Goal: Find specific page/section: Find specific page/section

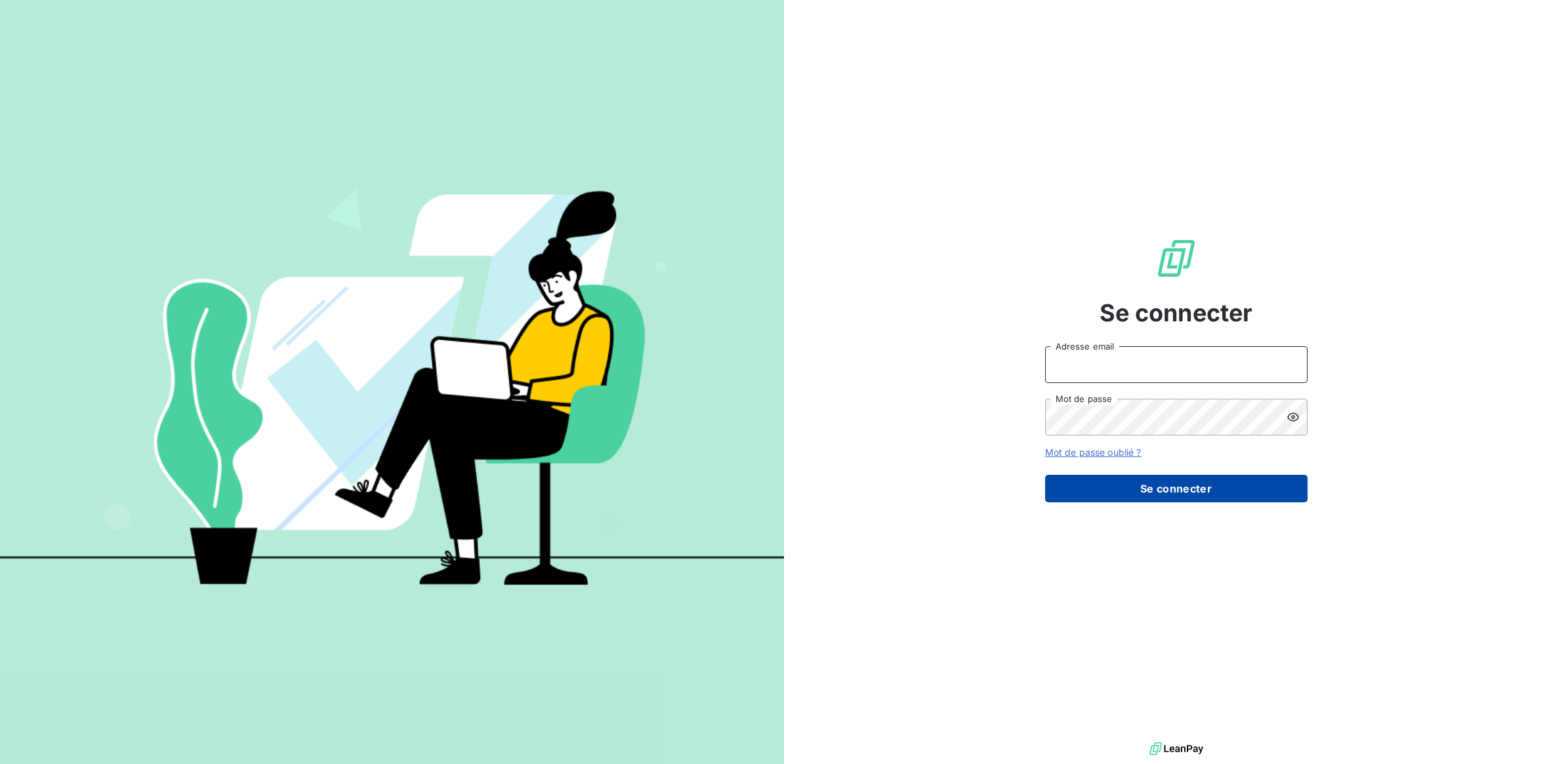
type input "[PERSON_NAME][EMAIL_ADDRESS][DOMAIN_NAME]"
click at [1192, 481] on button "Se connecter" at bounding box center [1176, 488] width 263 height 28
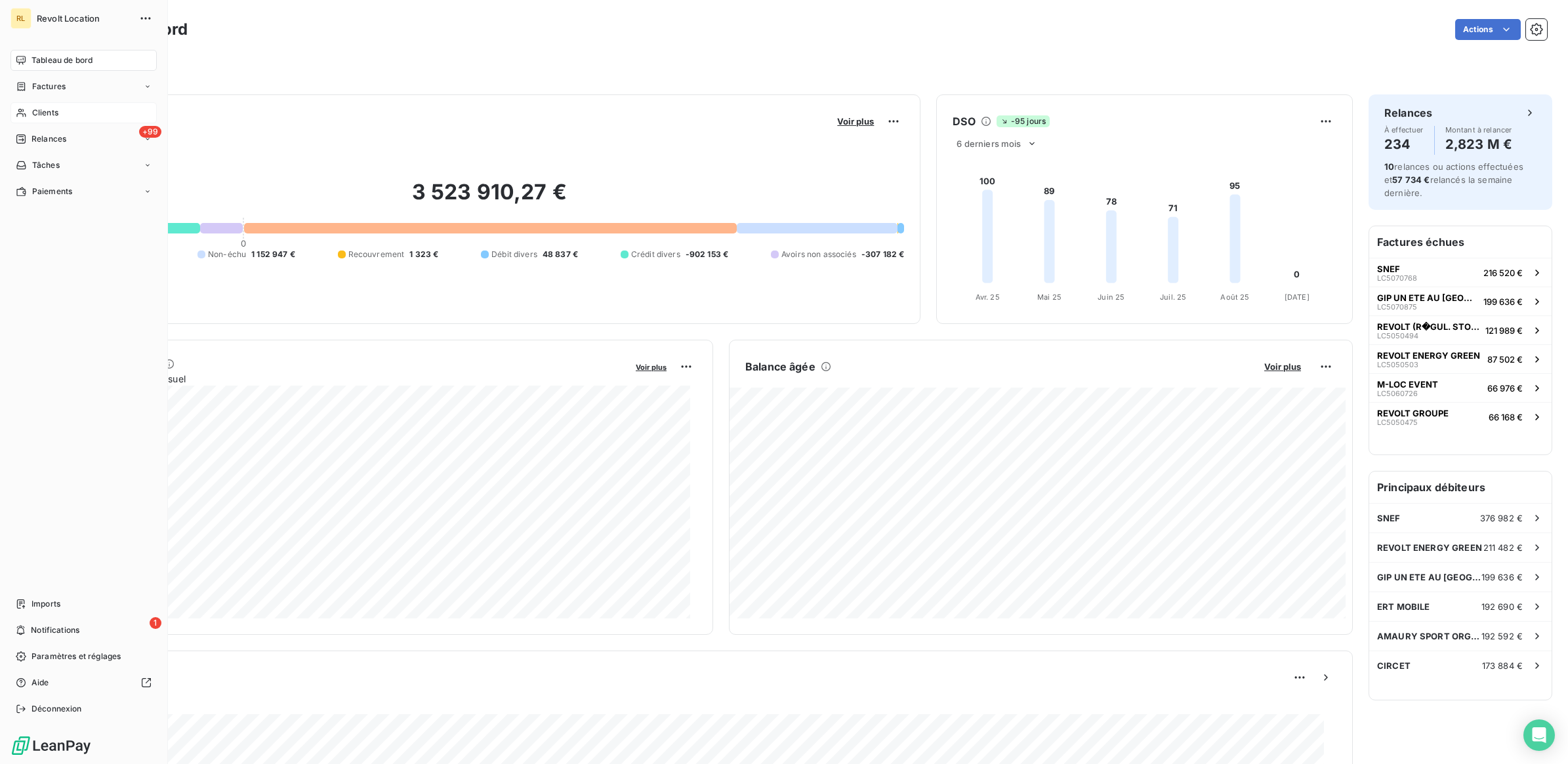
click at [57, 108] on span "Clients" at bounding box center [45, 112] width 27 height 12
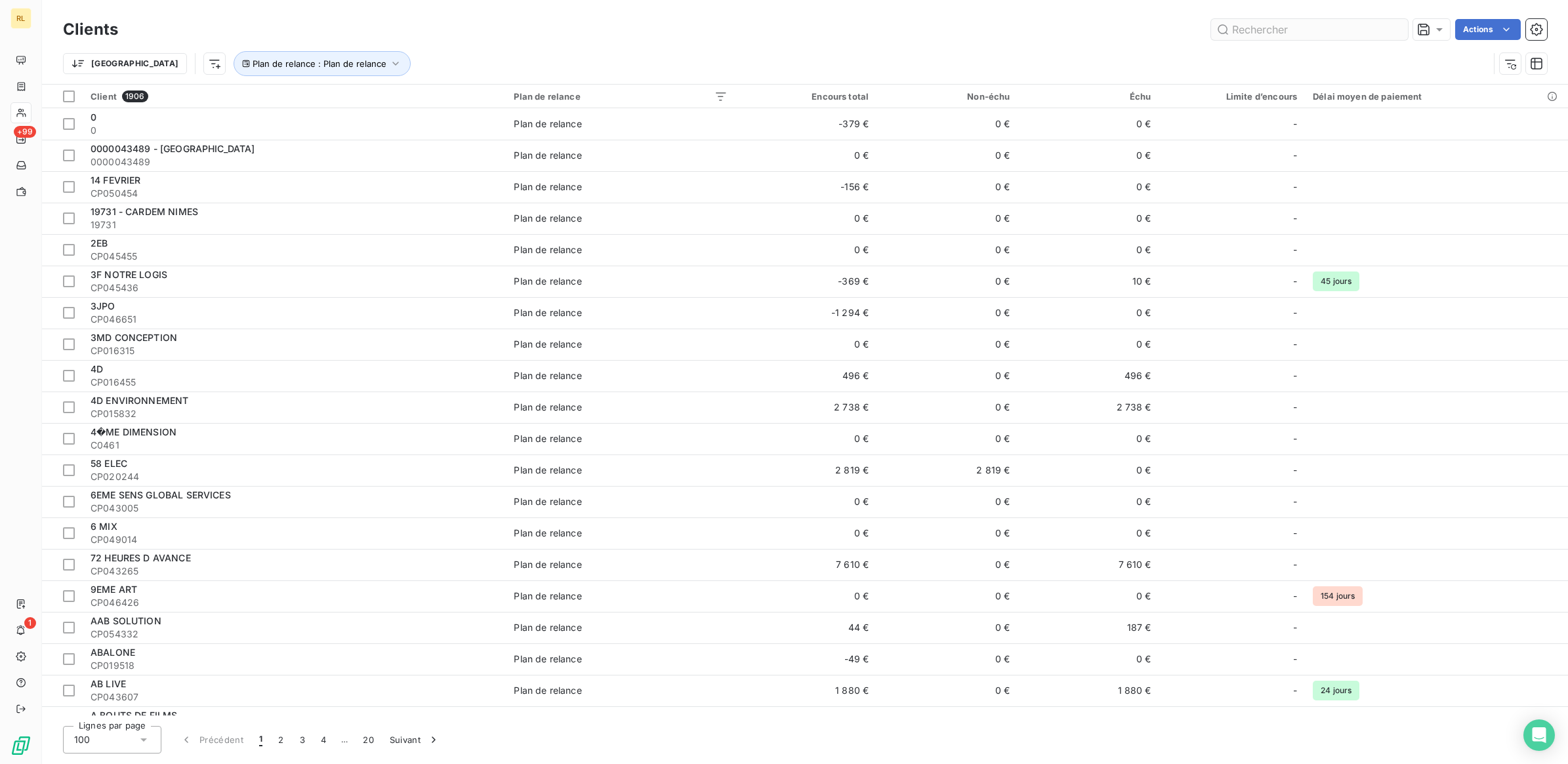
click at [1322, 24] on input "text" at bounding box center [1310, 29] width 197 height 21
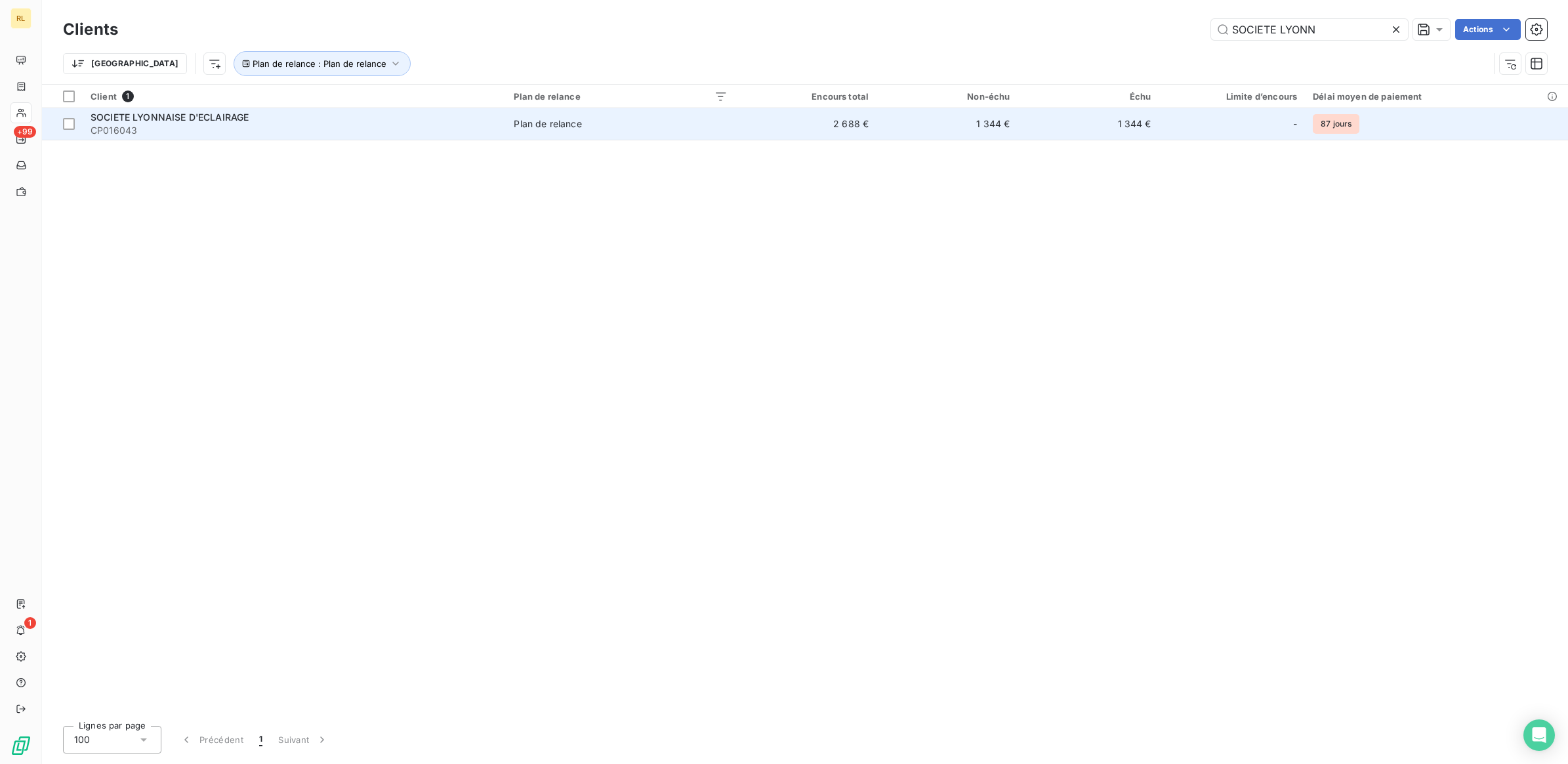
type input "SOCIETE LYONN"
click at [192, 131] on span "CP016043" at bounding box center [294, 130] width 408 height 13
